Goal: Find specific page/section: Find specific page/section

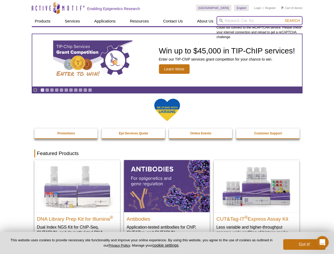
click at [259, 21] on input "search" at bounding box center [259, 20] width 86 height 9
click at [292, 21] on span "Search" at bounding box center [291, 21] width 15 height 4
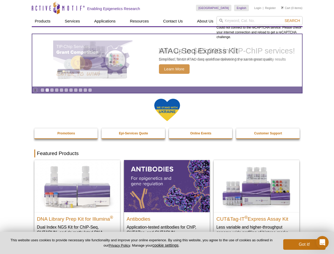
click at [35, 90] on icon "Pause" at bounding box center [35, 89] width 3 height 3
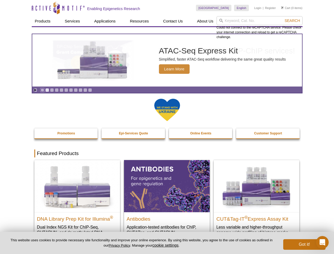
click at [42, 90] on link "Go to slide 1" at bounding box center [42, 90] width 4 height 4
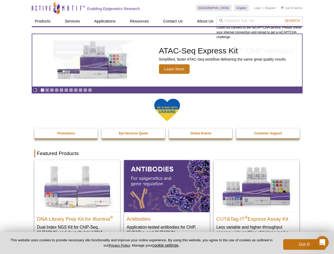
click at [47, 90] on link "Go to slide 2" at bounding box center [47, 90] width 4 height 4
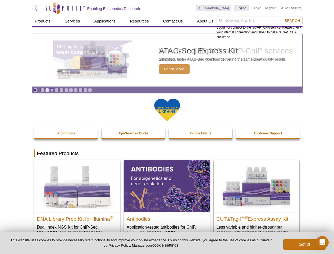
click at [52, 90] on link "Go to slide 3" at bounding box center [52, 90] width 4 height 4
click at [57, 90] on link "Go to slide 4" at bounding box center [57, 90] width 4 height 4
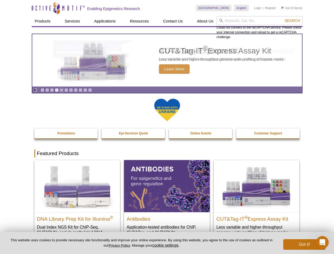
click at [61, 90] on link "Go to slide 5" at bounding box center [61, 90] width 4 height 4
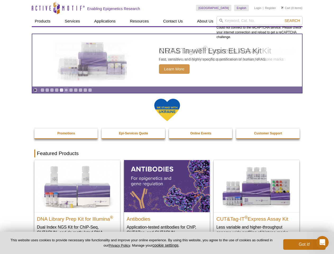
click at [66, 90] on link "Go to slide 6" at bounding box center [66, 90] width 4 height 4
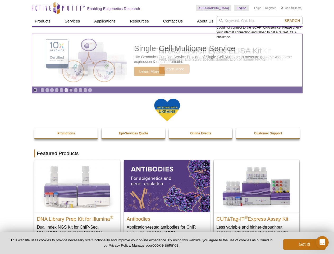
click at [71, 90] on link "Go to slide 7" at bounding box center [71, 90] width 4 height 4
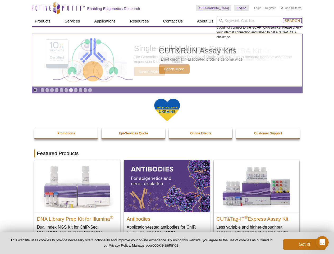
click at [292, 21] on span "Search" at bounding box center [291, 21] width 15 height 4
